Goal: Find specific page/section

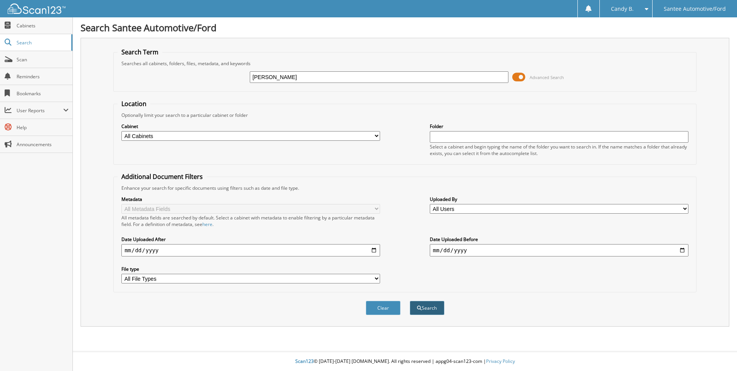
type input "[PERSON_NAME]"
click at [437, 307] on button "Search" at bounding box center [427, 308] width 35 height 14
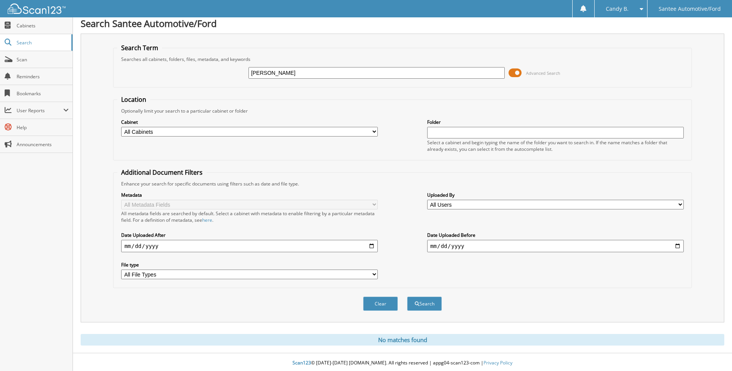
scroll to position [6, 0]
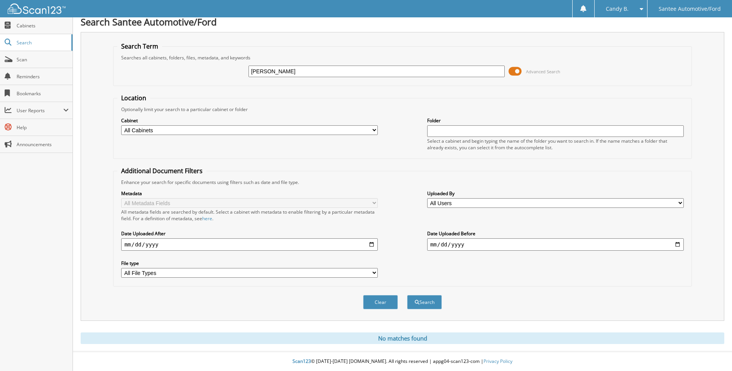
click at [324, 71] on input "[PERSON_NAME]" at bounding box center [376, 72] width 256 height 12
type input "A"
type input "A73150"
click at [417, 301] on span "submit" at bounding box center [417, 302] width 5 height 5
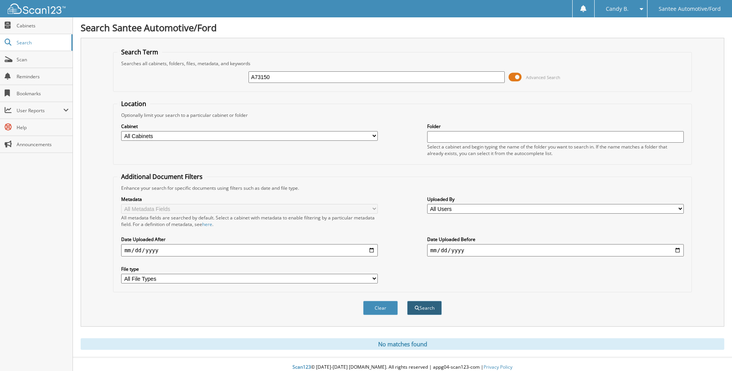
scroll to position [6, 0]
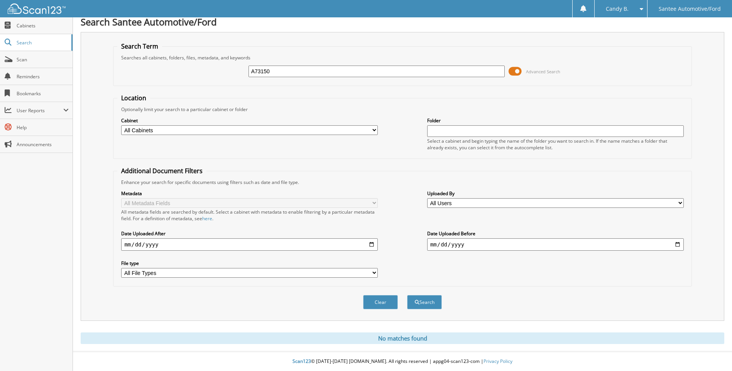
click at [277, 72] on input "A73150" at bounding box center [376, 72] width 256 height 12
type input "A"
click at [42, 59] on span "Scan" at bounding box center [43, 59] width 52 height 7
